Goal: Task Accomplishment & Management: Manage account settings

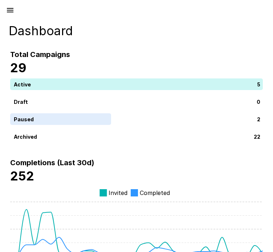
click at [50, 35] on div "Total Campaigns 29 Active 5 Draft 0 Paused 2 Archived 22" at bounding box center [129, 88] width 267 height 108
drag, startPoint x: 19, startPoint y: 13, endPoint x: 15, endPoint y: 12, distance: 4.5
click at [15, 12] on div at bounding box center [136, 8] width 273 height 17
click at [15, 12] on button "button" at bounding box center [10, 10] width 15 height 15
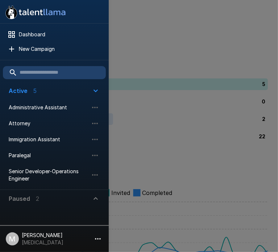
drag, startPoint x: 26, startPoint y: 147, endPoint x: 29, endPoint y: 146, distance: 3.7
click at [29, 146] on ul "Administrative Assistant Attorney Immigration Assistant Paralegal Senior Develo…" at bounding box center [54, 143] width 103 height 93
click at [32, 146] on li "Immigration Assistant" at bounding box center [54, 139] width 103 height 16
click at [41, 139] on span "Immigration Assistant" at bounding box center [49, 139] width 80 height 7
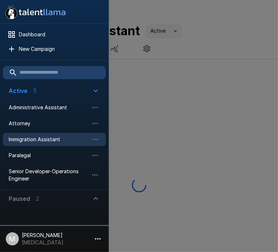
click at [171, 137] on div at bounding box center [139, 126] width 278 height 252
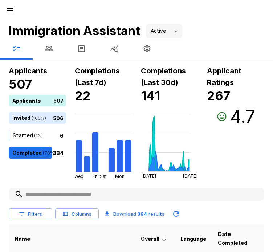
click at [143, 194] on input "text" at bounding box center [137, 194] width 256 height 13
type input "****"
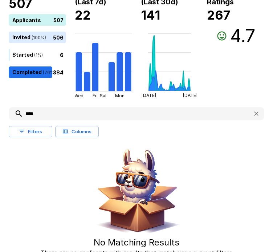
scroll to position [46, 0]
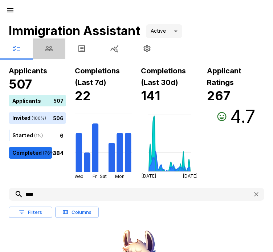
click at [58, 47] on button "button" at bounding box center [49, 48] width 33 height 20
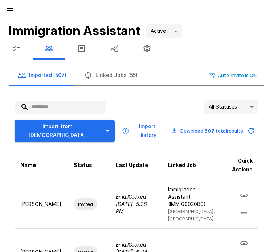
click at [66, 104] on input "text" at bounding box center [61, 107] width 92 height 13
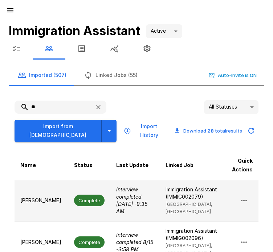
type input "**"
click at [74, 197] on span "Complete" at bounding box center [89, 200] width 30 height 7
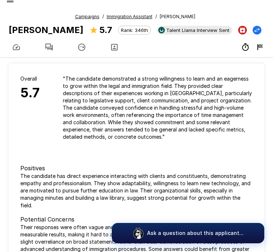
scroll to position [12, 0]
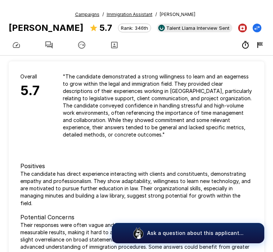
click at [50, 43] on icon "button" at bounding box center [49, 45] width 9 height 9
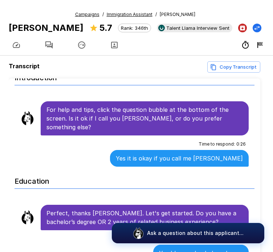
scroll to position [16, 0]
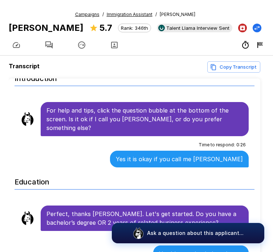
click at [112, 43] on icon "button" at bounding box center [114, 45] width 9 height 9
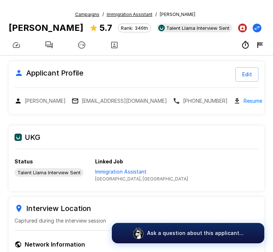
scroll to position [29, 0]
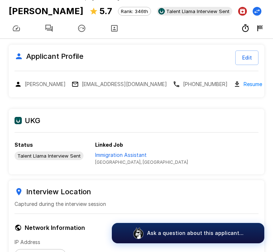
click at [94, 119] on h6 "UKG" at bounding box center [137, 121] width 244 height 12
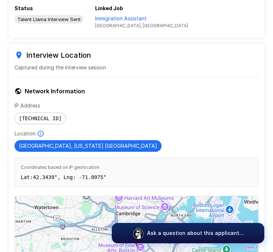
scroll to position [0, 0]
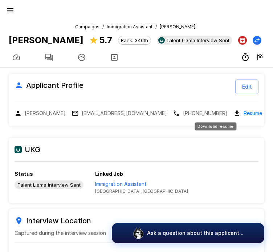
click at [244, 116] on link "Resume" at bounding box center [253, 113] width 19 height 8
click at [40, 63] on button "button" at bounding box center [49, 57] width 33 height 20
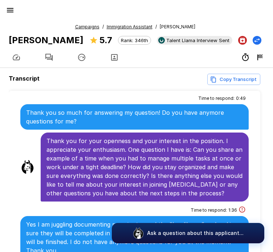
scroll to position [59, 0]
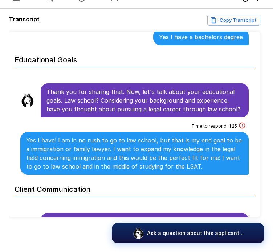
scroll to position [212, 0]
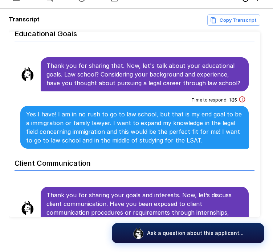
click at [110, 61] on p "Thank you for sharing that. Now, let's talk about your educational goals. Law s…" at bounding box center [144, 74] width 196 height 26
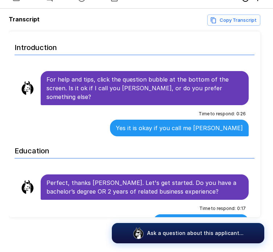
scroll to position [0, 0]
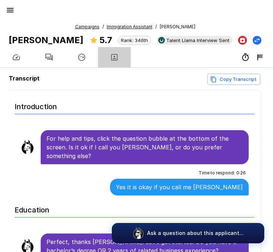
click at [110, 62] on button "button" at bounding box center [114, 57] width 33 height 20
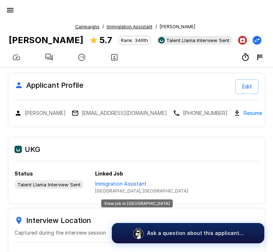
click at [134, 184] on p "Immigration Assistant" at bounding box center [141, 183] width 93 height 7
